Goal: Communication & Community: Connect with others

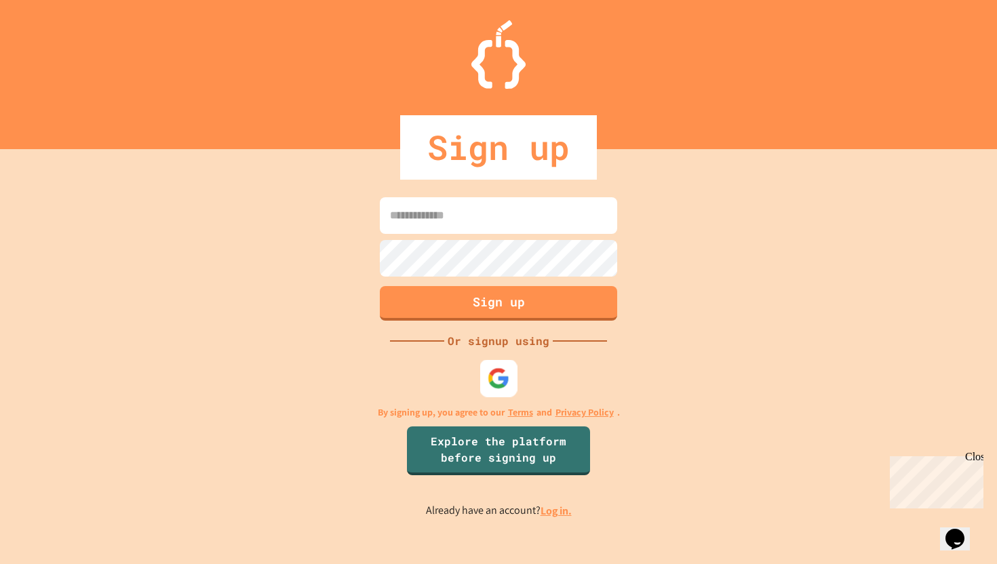
click at [511, 376] on div at bounding box center [498, 378] width 37 height 37
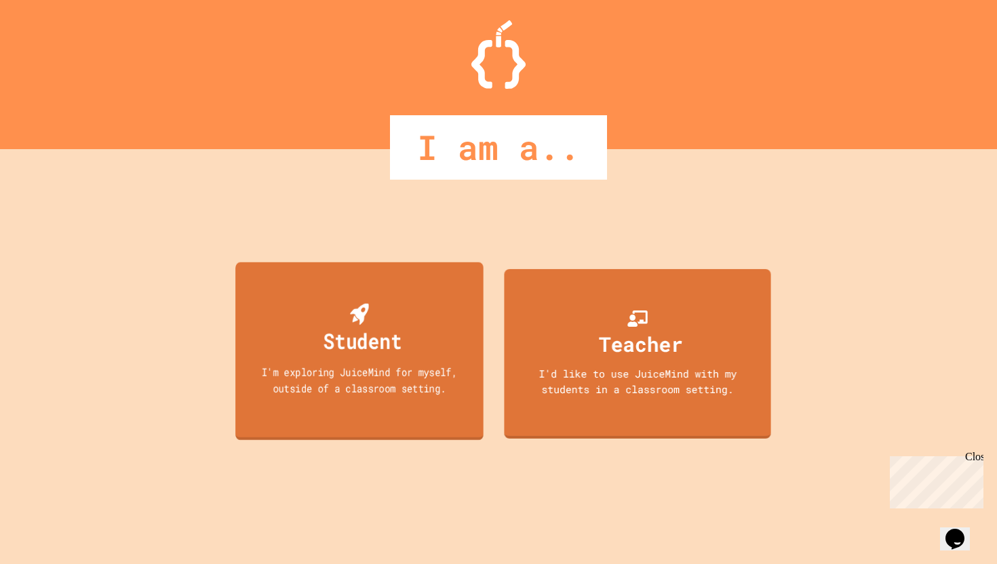
click at [344, 313] on div "Student" at bounding box center [359, 331] width 84 height 54
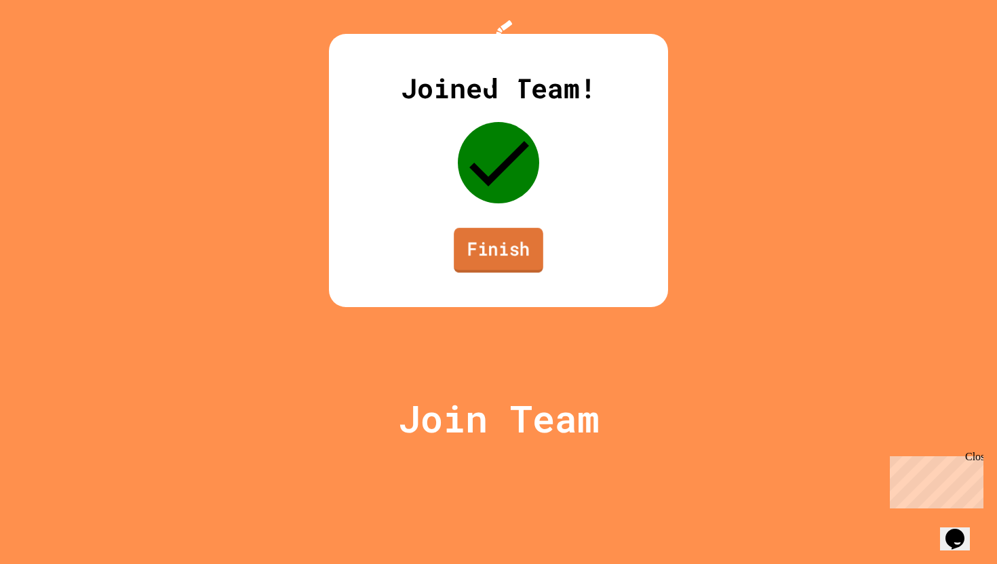
click at [500, 273] on link "Finish" at bounding box center [498, 250] width 89 height 45
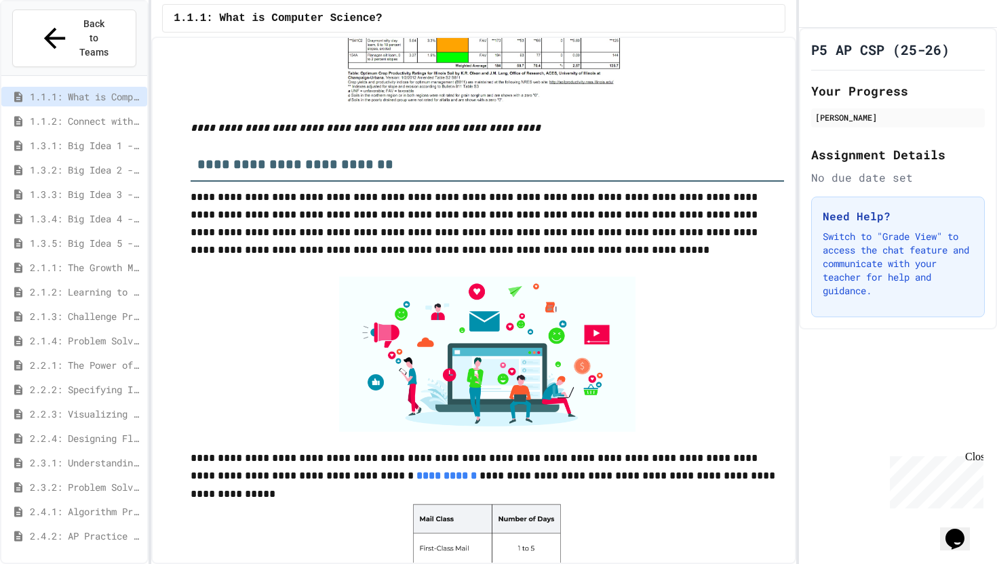
scroll to position [3556, 0]
